Goal: Transaction & Acquisition: Purchase product/service

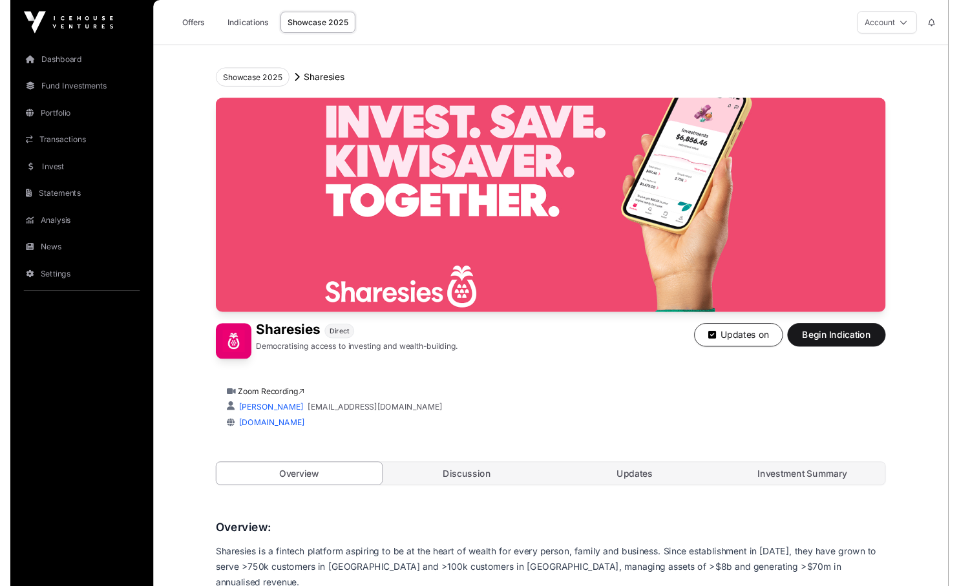
scroll to position [870, 0]
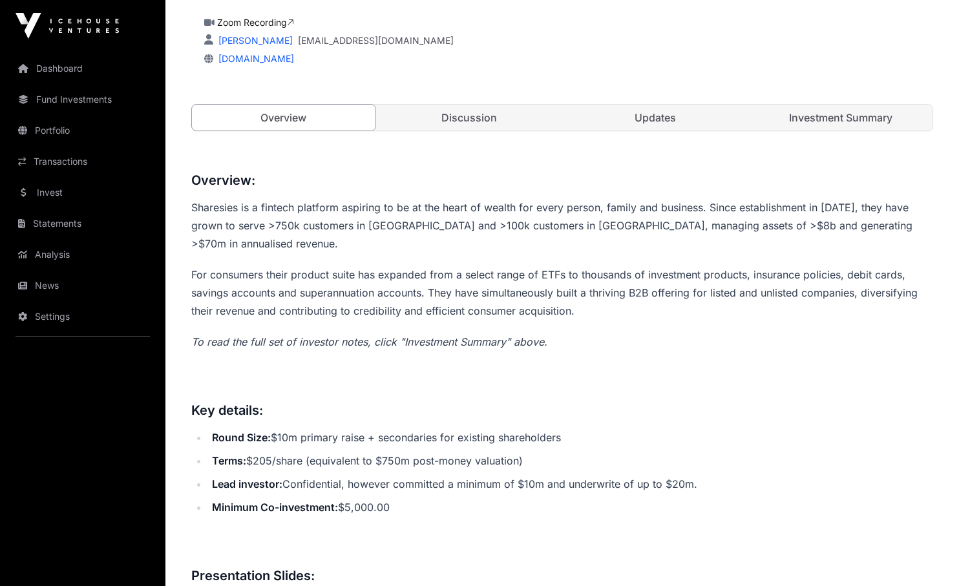
scroll to position [374, 0]
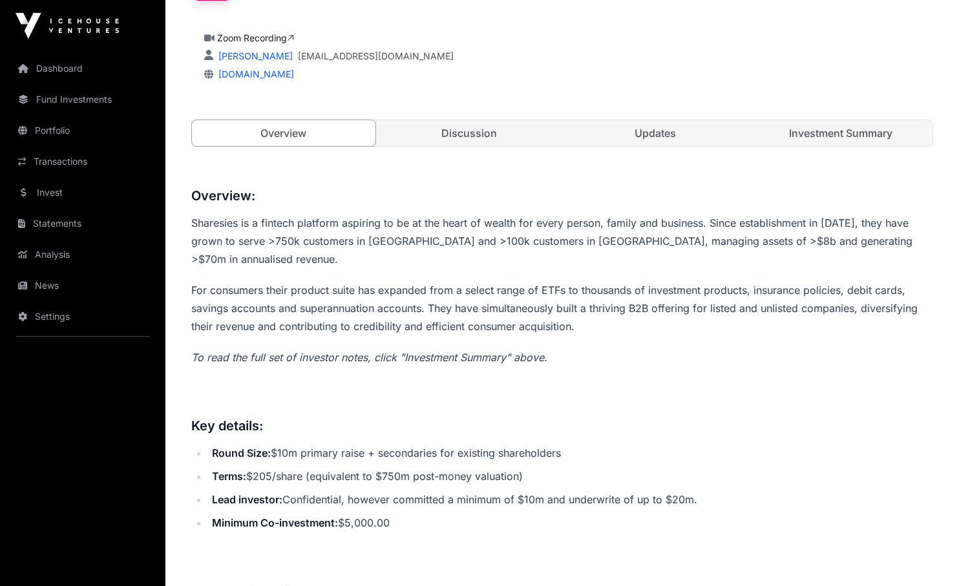
click at [651, 139] on link "Updates" at bounding box center [656, 133] width 184 height 26
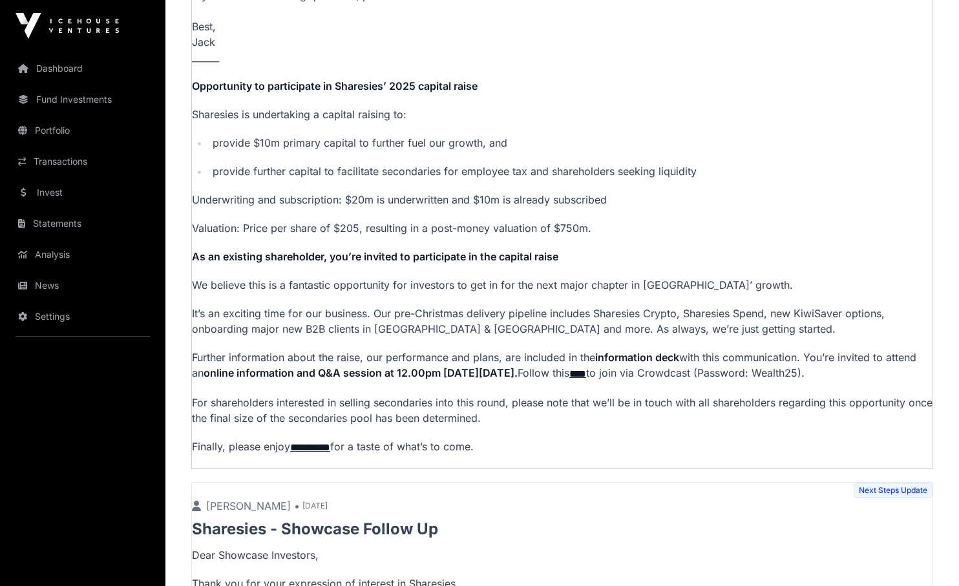
scroll to position [761, 0]
click at [320, 452] on link "**********" at bounding box center [310, 448] width 40 height 10
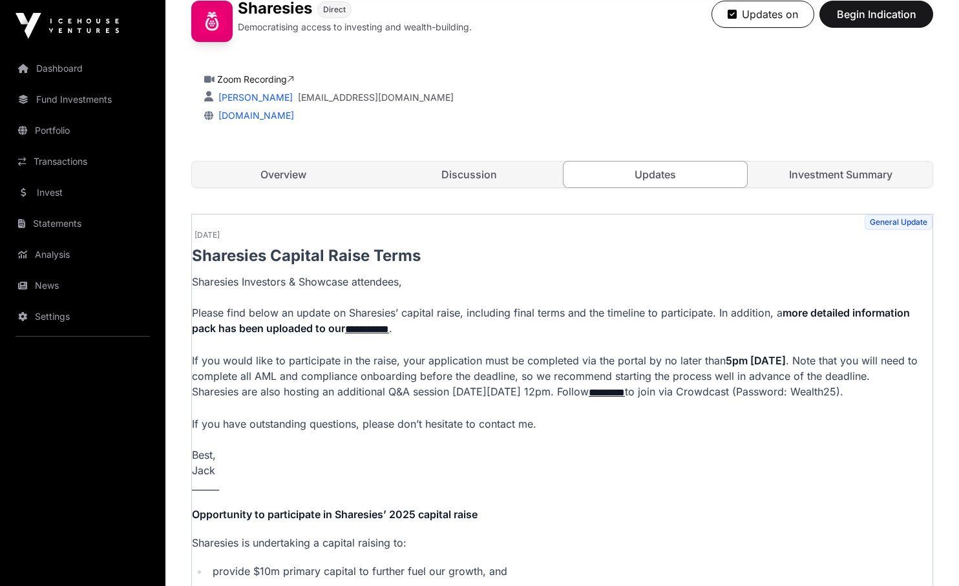
scroll to position [333, 0]
click at [795, 180] on link "Investment Summary" at bounding box center [842, 174] width 184 height 26
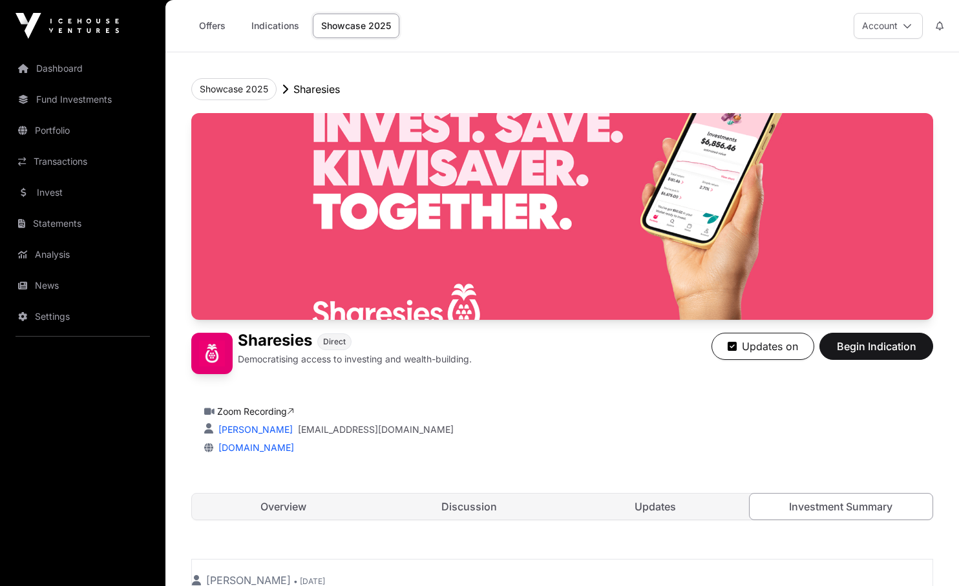
click at [858, 346] on span "Begin Indication" at bounding box center [876, 347] width 81 height 16
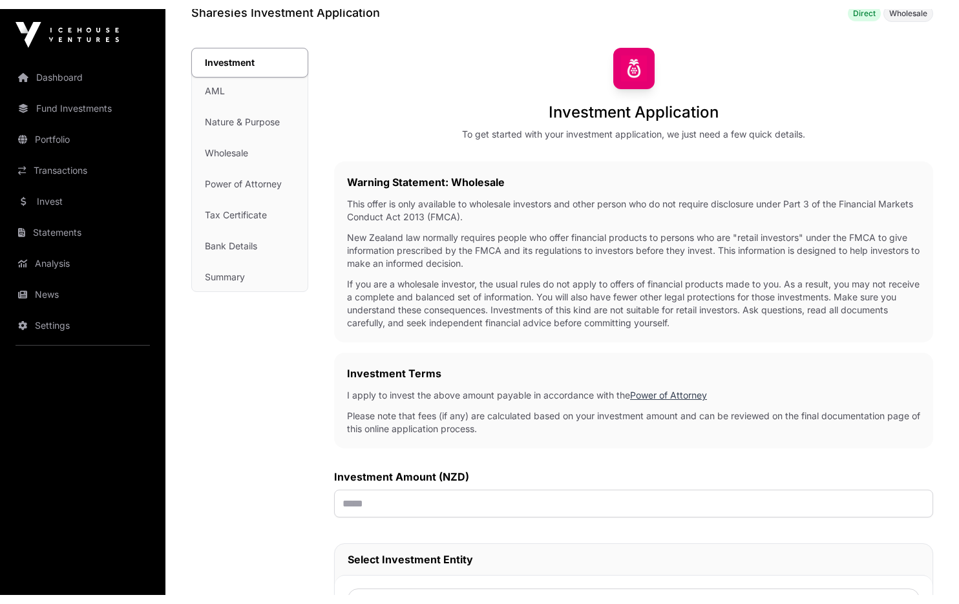
scroll to position [60, 0]
